Goal: Navigation & Orientation: Go to known website

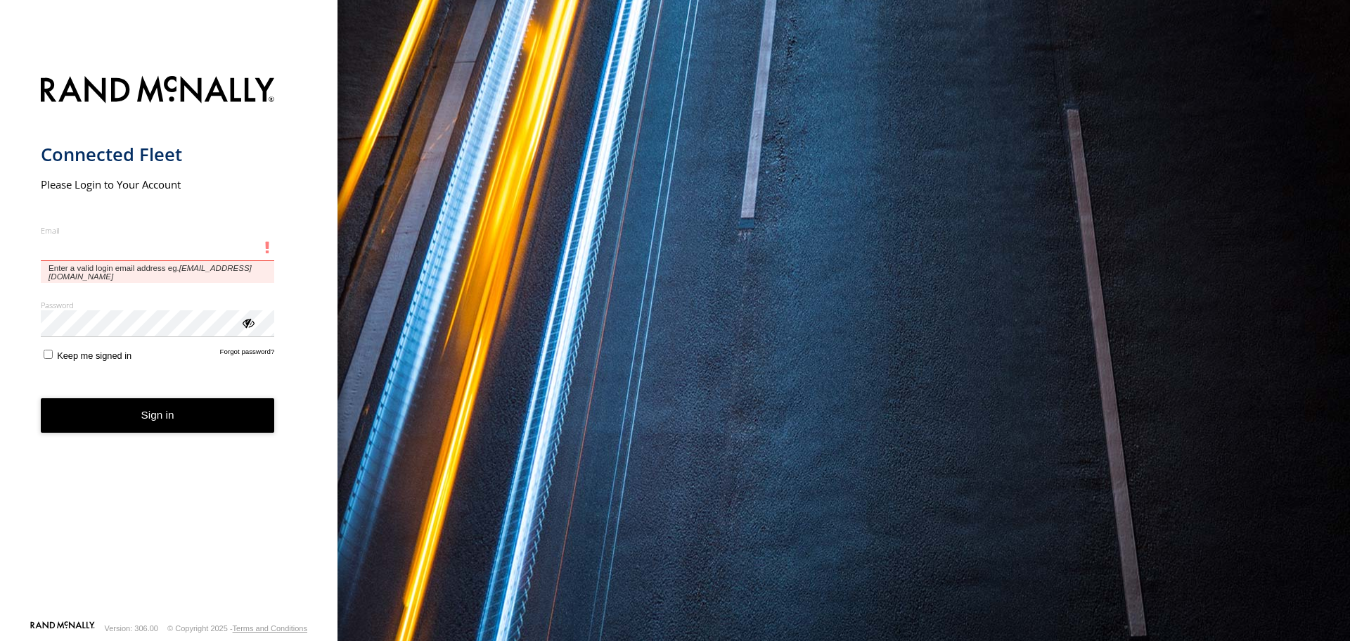
type input "**********"
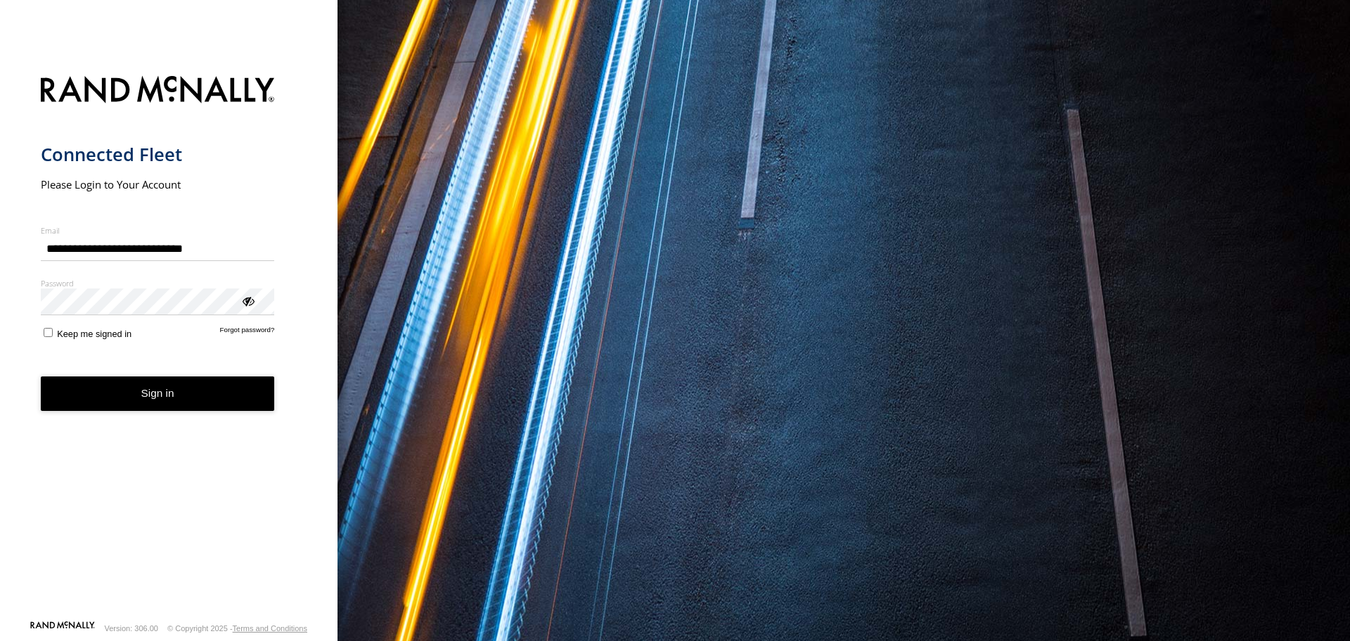
click at [136, 400] on button "Sign in" at bounding box center [158, 393] width 234 height 34
